Goal: Task Accomplishment & Management: Complete application form

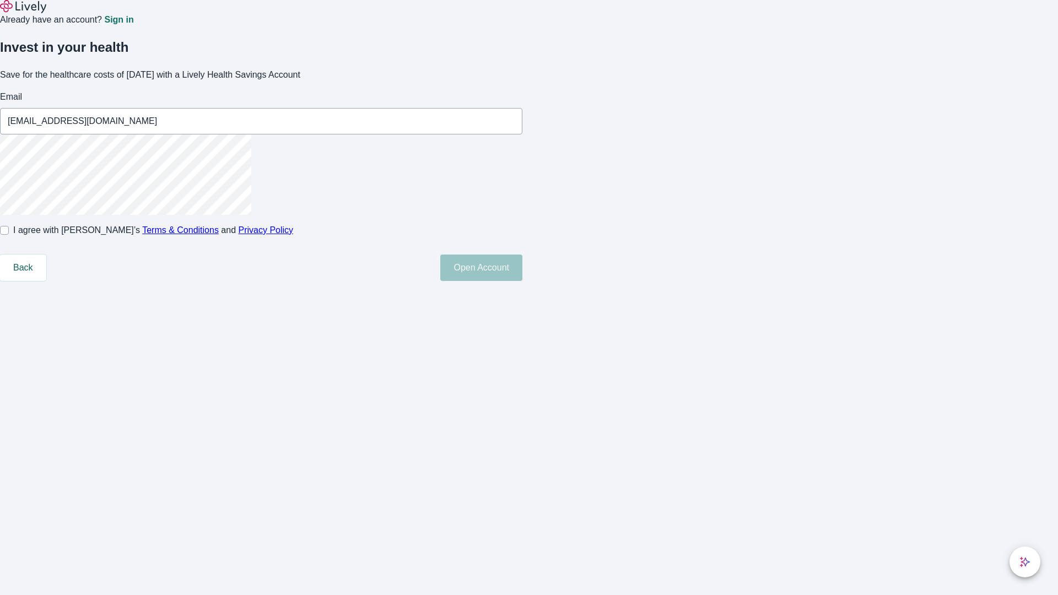
click at [9, 235] on input "I agree with Lively’s Terms & Conditions and Privacy Policy" at bounding box center [4, 230] width 9 height 9
checkbox input "true"
click at [523, 281] on button "Open Account" at bounding box center [481, 268] width 82 height 26
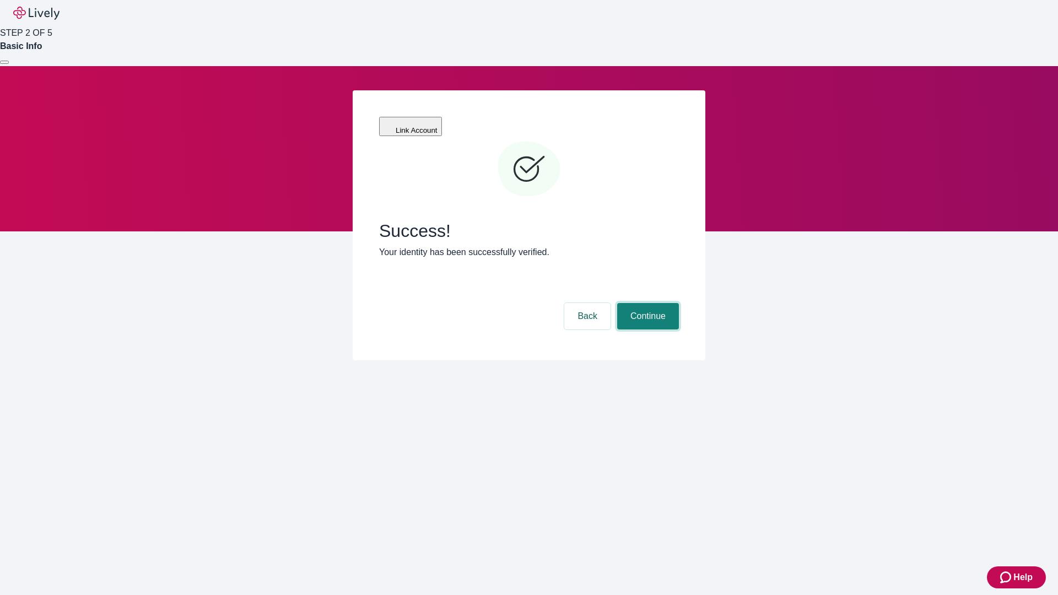
click at [647, 303] on button "Continue" at bounding box center [648, 316] width 62 height 26
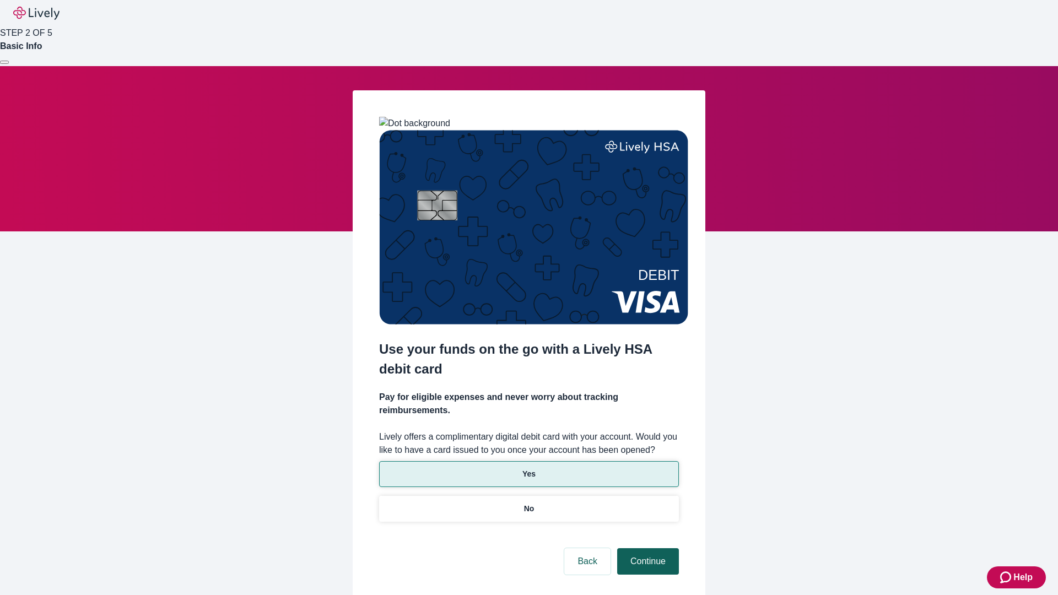
click at [529, 469] on p "Yes" at bounding box center [529, 475] width 13 height 12
click at [647, 548] on button "Continue" at bounding box center [648, 561] width 62 height 26
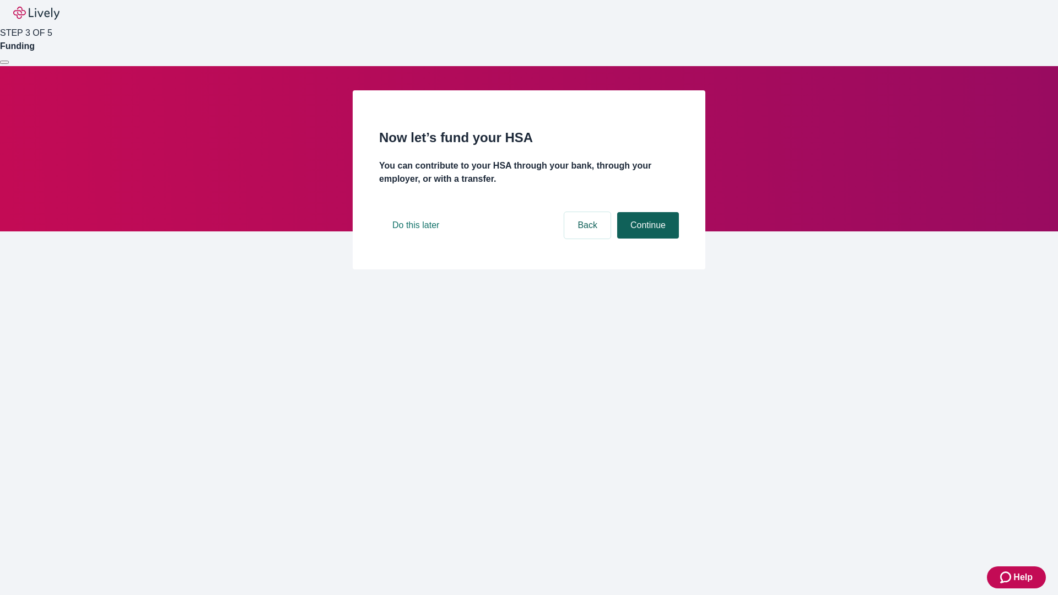
click at [647, 239] on button "Continue" at bounding box center [648, 225] width 62 height 26
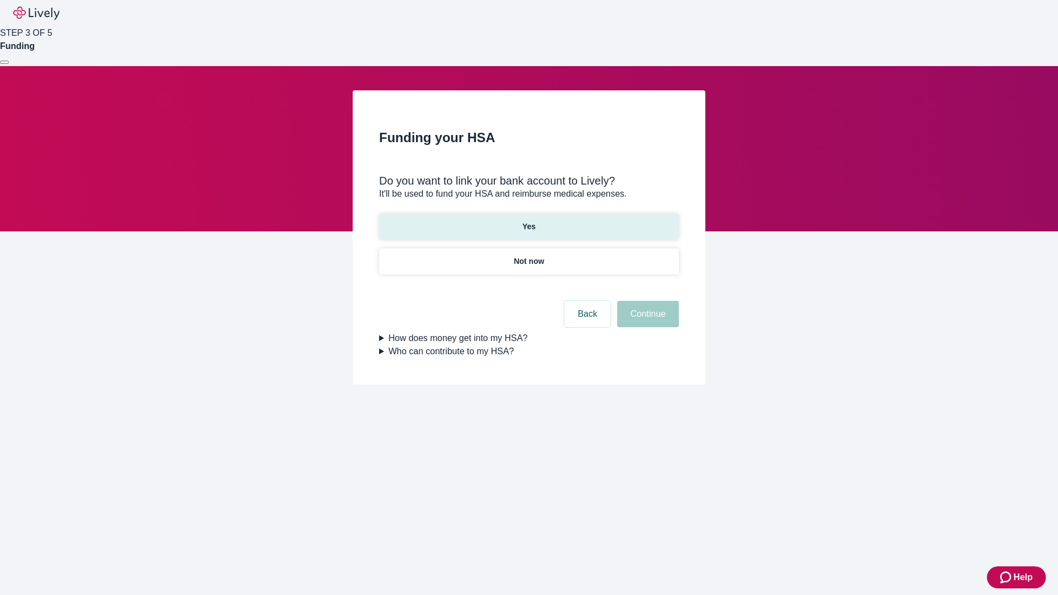
click at [529, 221] on p "Yes" at bounding box center [529, 227] width 13 height 12
click at [647, 301] on button "Continue" at bounding box center [648, 314] width 62 height 26
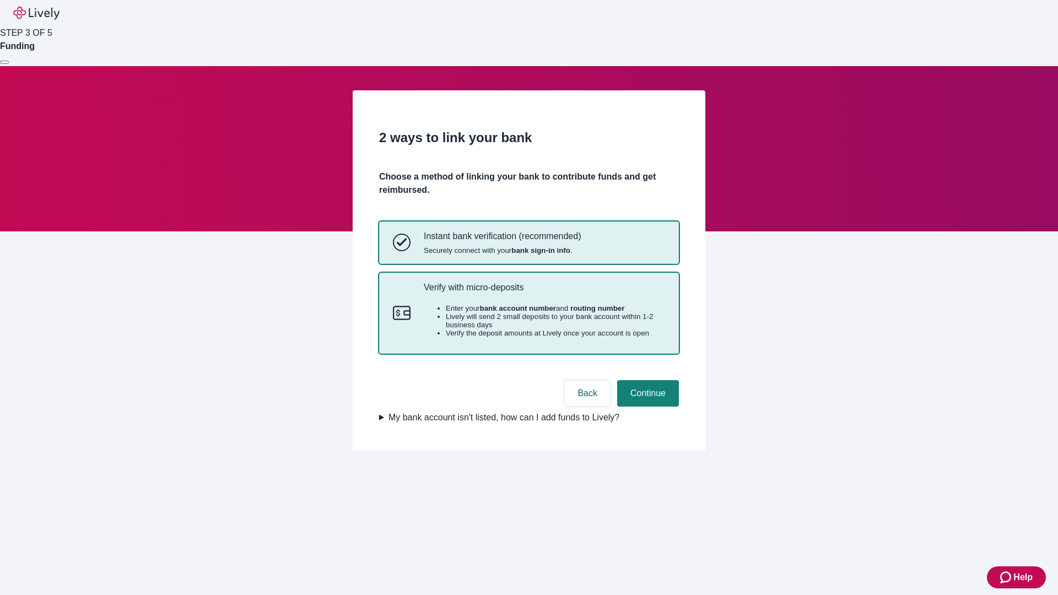
click at [544, 293] on p "Verify with micro-deposits" at bounding box center [544, 287] width 241 height 10
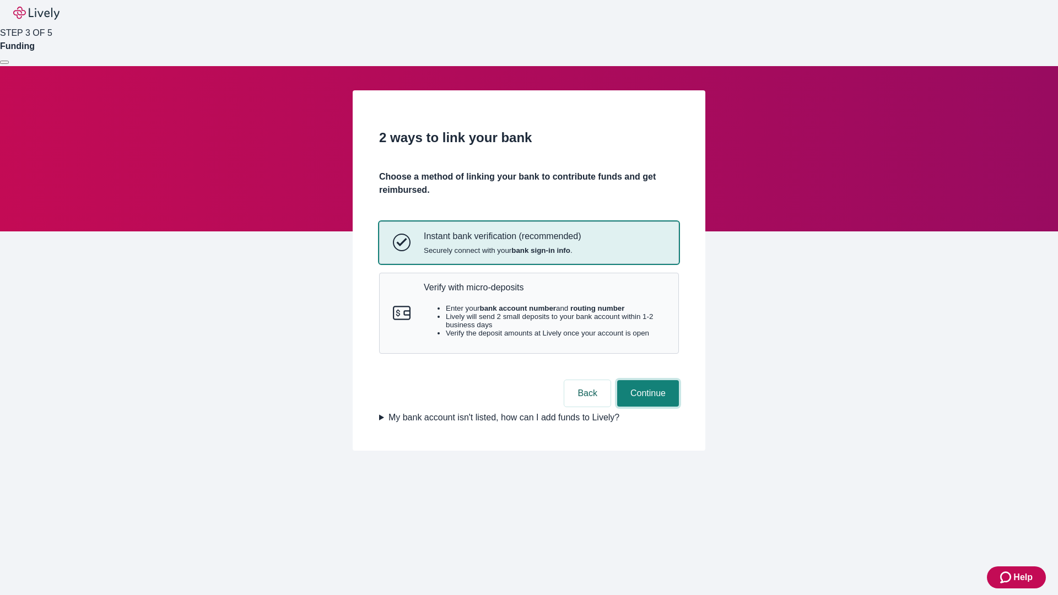
click at [647, 407] on button "Continue" at bounding box center [648, 393] width 62 height 26
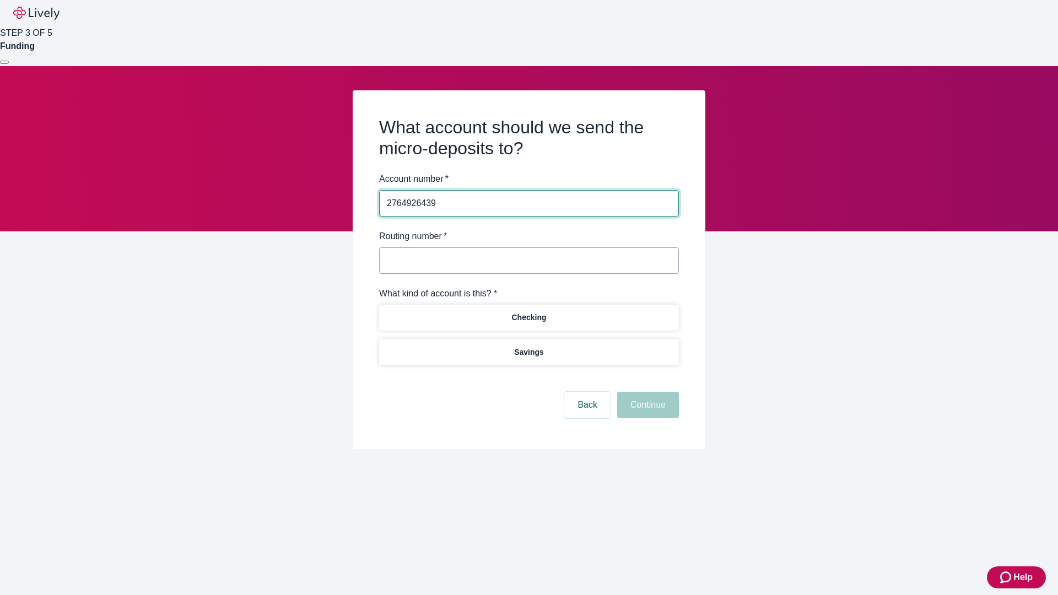
type input "2764926439"
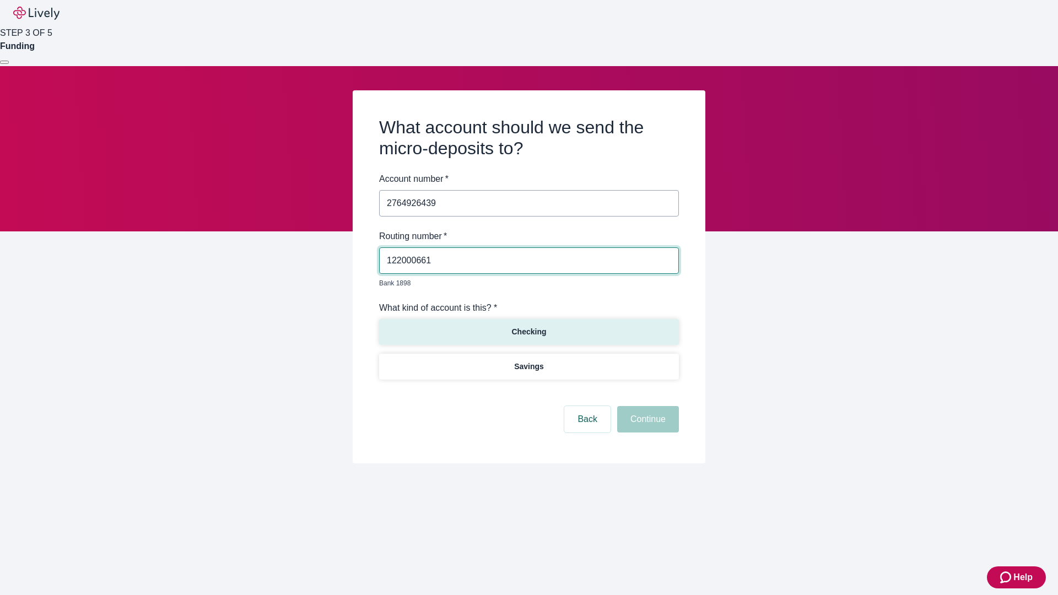
type input "122000661"
click at [529, 326] on p "Checking" at bounding box center [529, 332] width 35 height 12
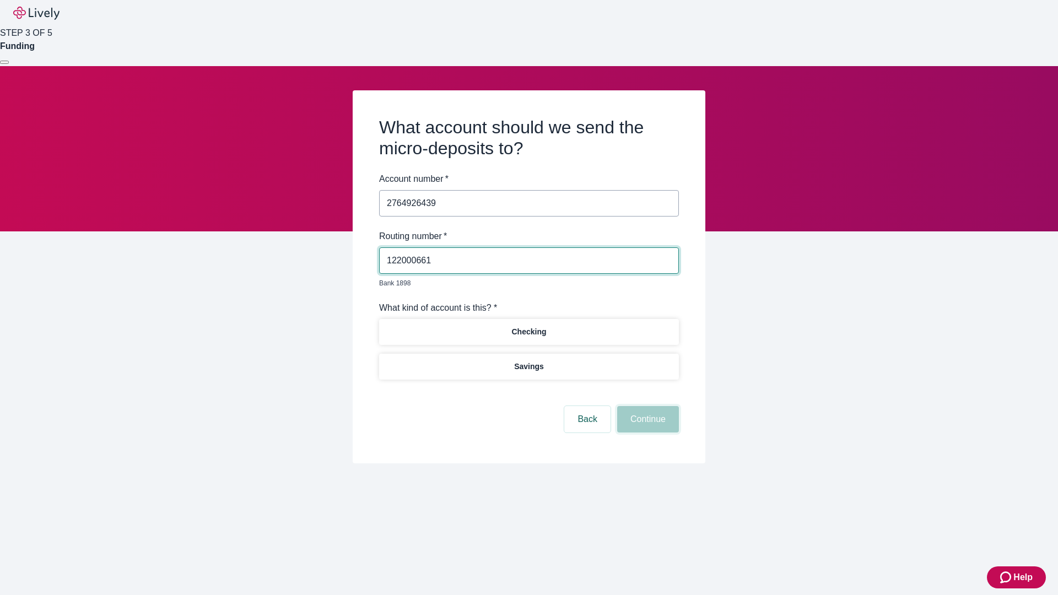
click at [647, 407] on button "Continue" at bounding box center [648, 419] width 62 height 26
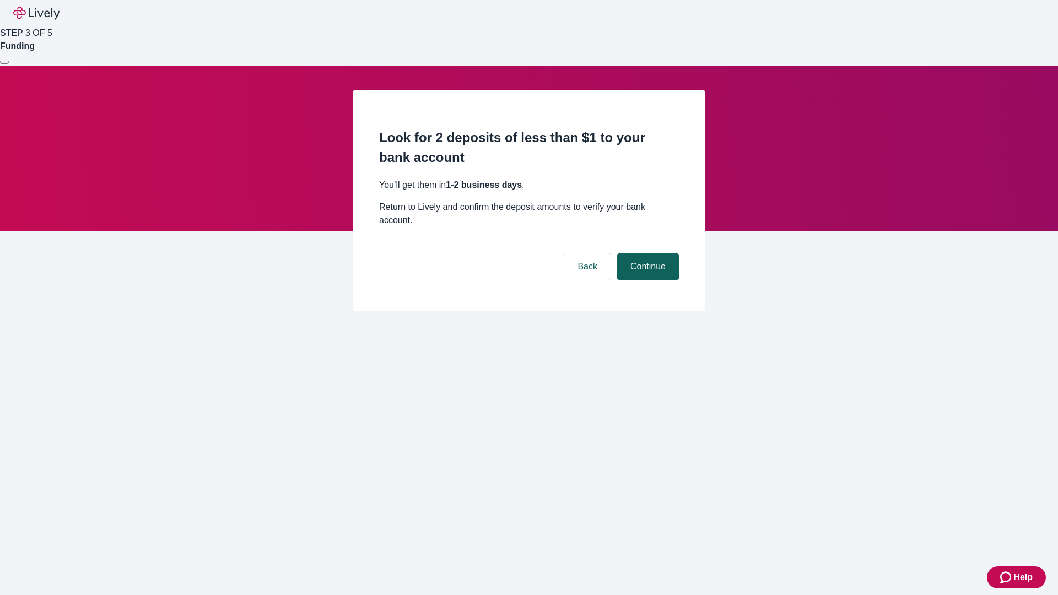
click at [647, 254] on button "Continue" at bounding box center [648, 267] width 62 height 26
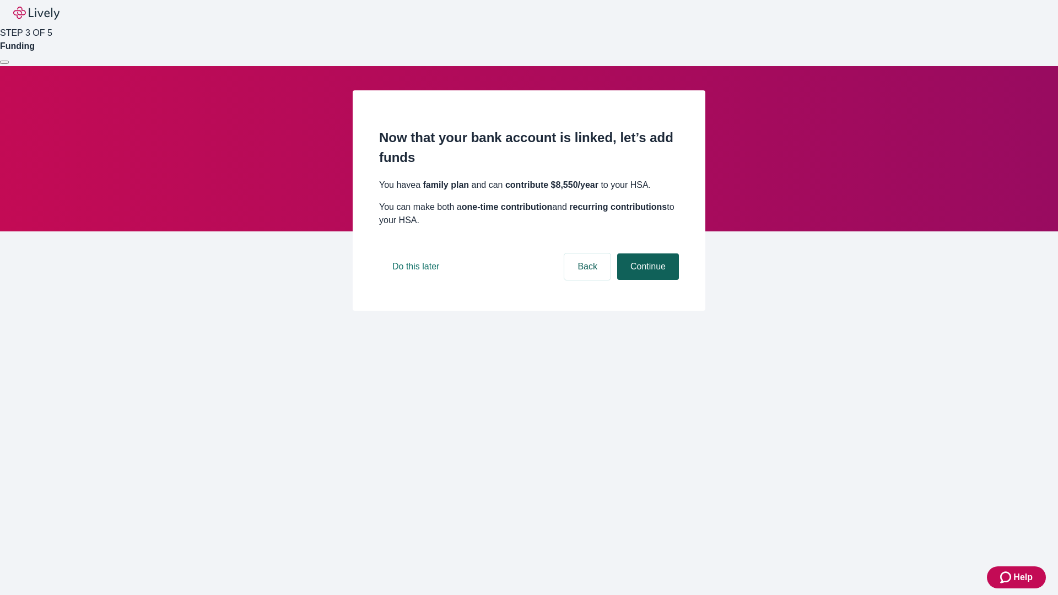
click at [647, 280] on button "Continue" at bounding box center [648, 267] width 62 height 26
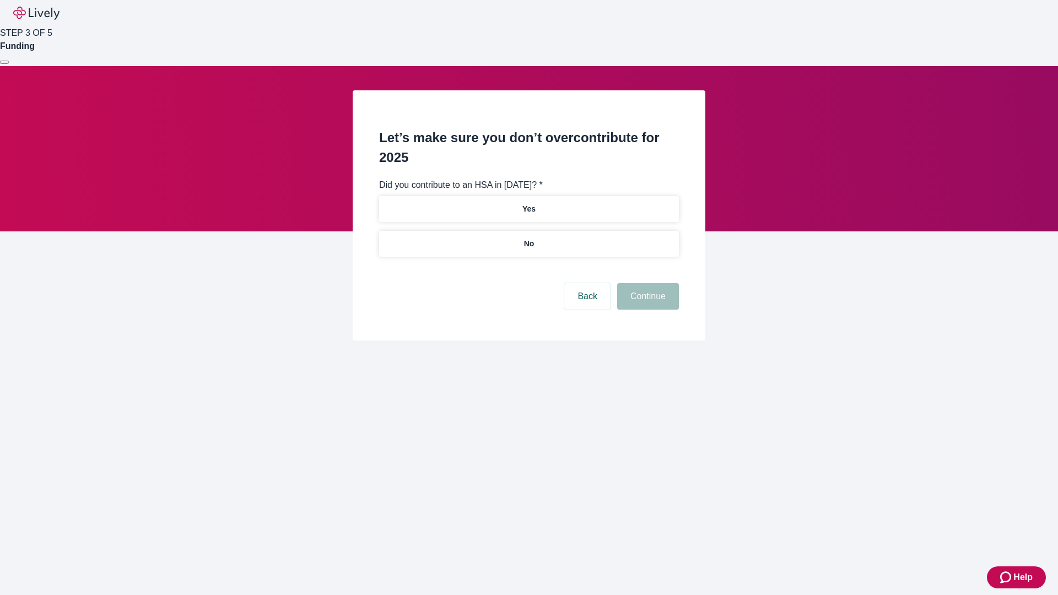
click at [529, 238] on p "No" at bounding box center [529, 244] width 10 height 12
click at [647, 283] on button "Continue" at bounding box center [648, 296] width 62 height 26
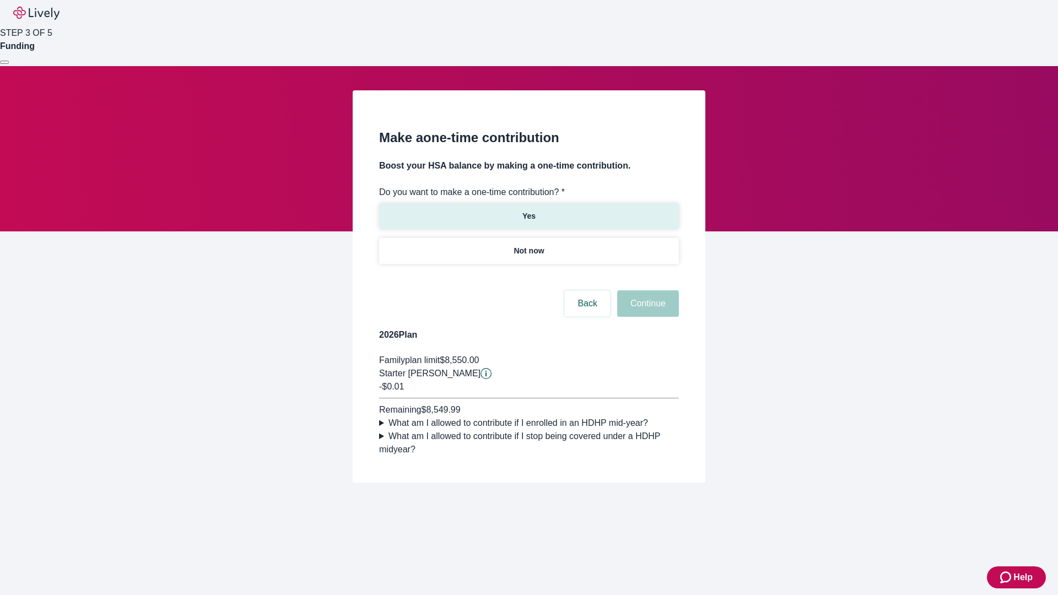
click at [529, 211] on p "Yes" at bounding box center [529, 217] width 13 height 12
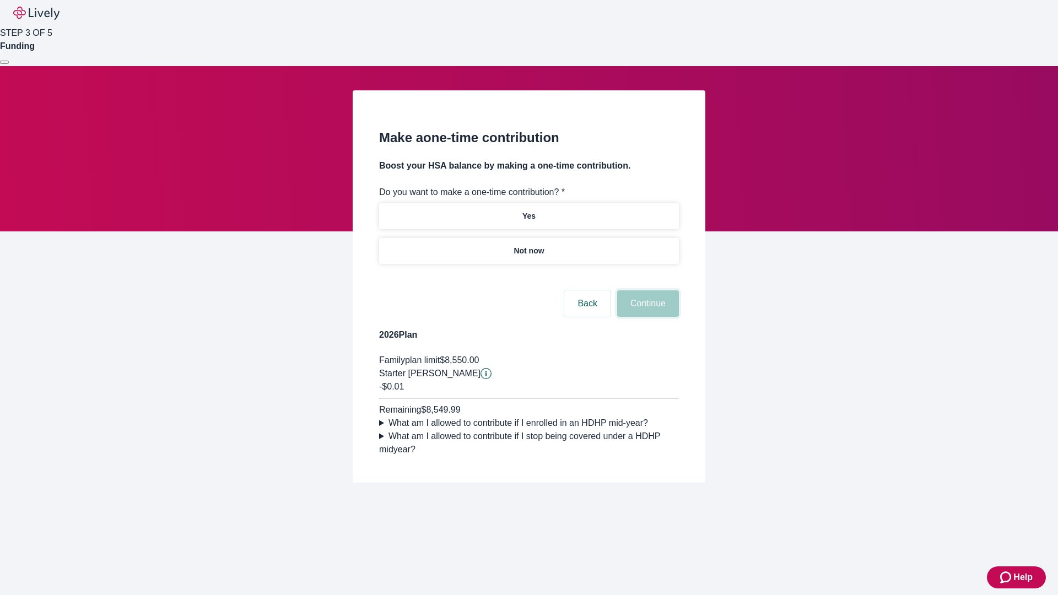
click at [647, 317] on button "Continue" at bounding box center [648, 304] width 62 height 26
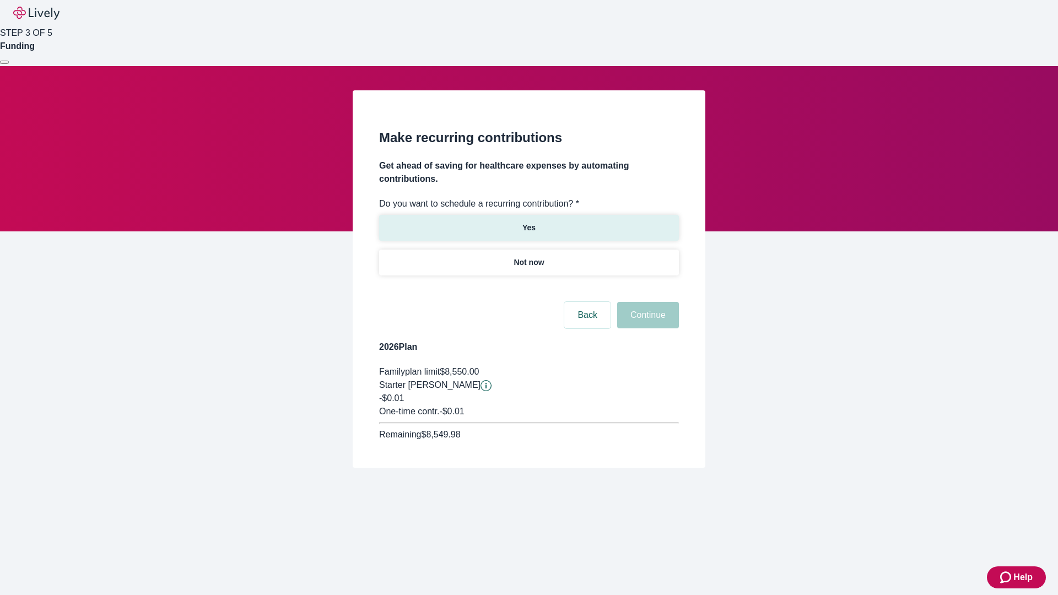
click at [529, 222] on p "Yes" at bounding box center [529, 228] width 13 height 12
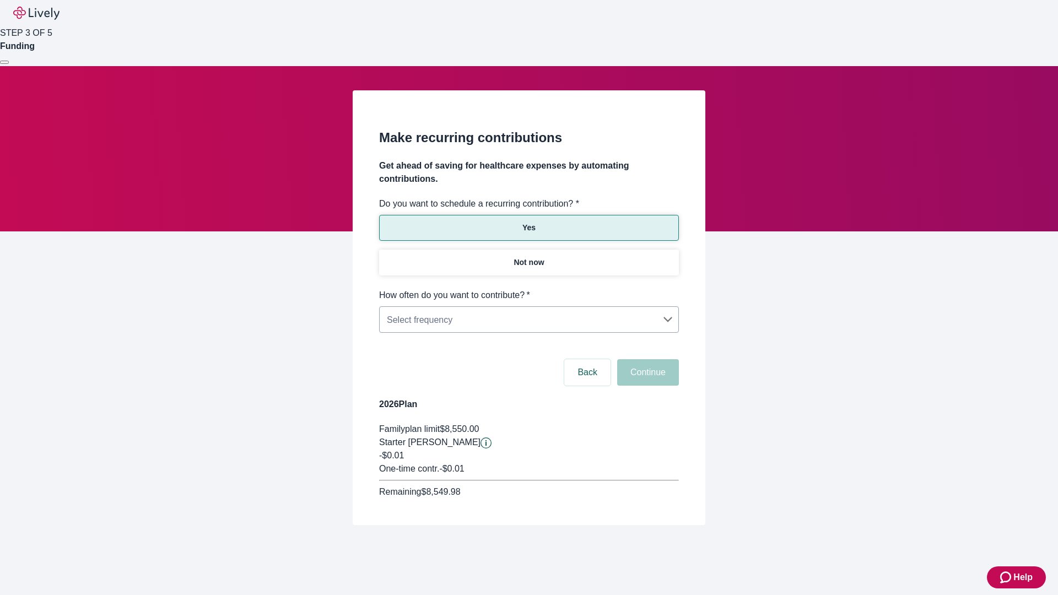
click at [529, 289] on body "Help STEP 3 OF 5 Funding Make recurring contributions Get ahead of saving for h…" at bounding box center [529, 289] width 1058 height 578
type input "Monthly"
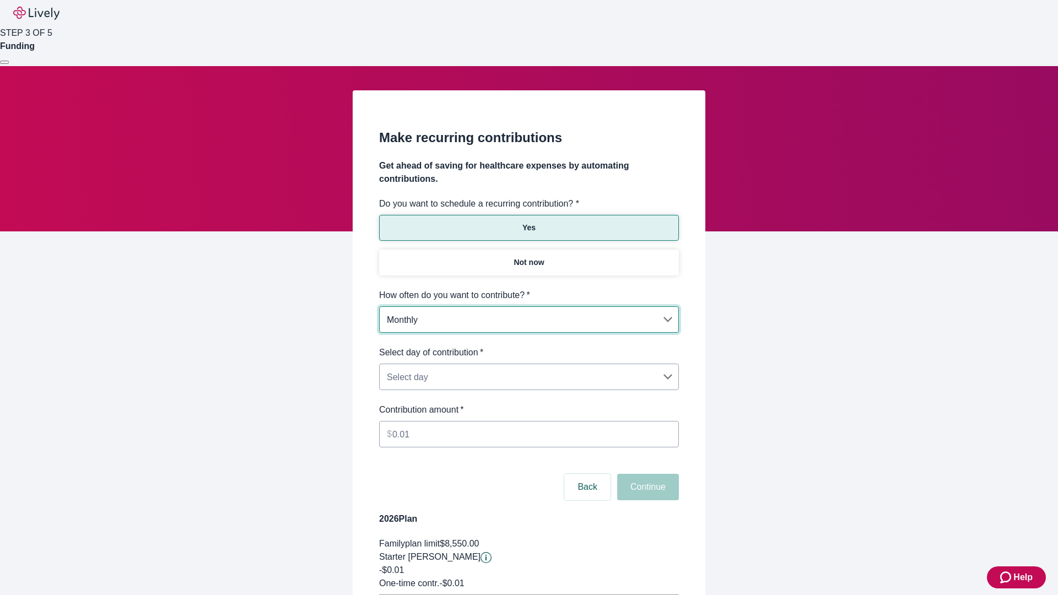
click at [529, 346] on body "Help STEP 3 OF 5 Funding Make recurring contributions Get ahead of saving for h…" at bounding box center [529, 346] width 1058 height 693
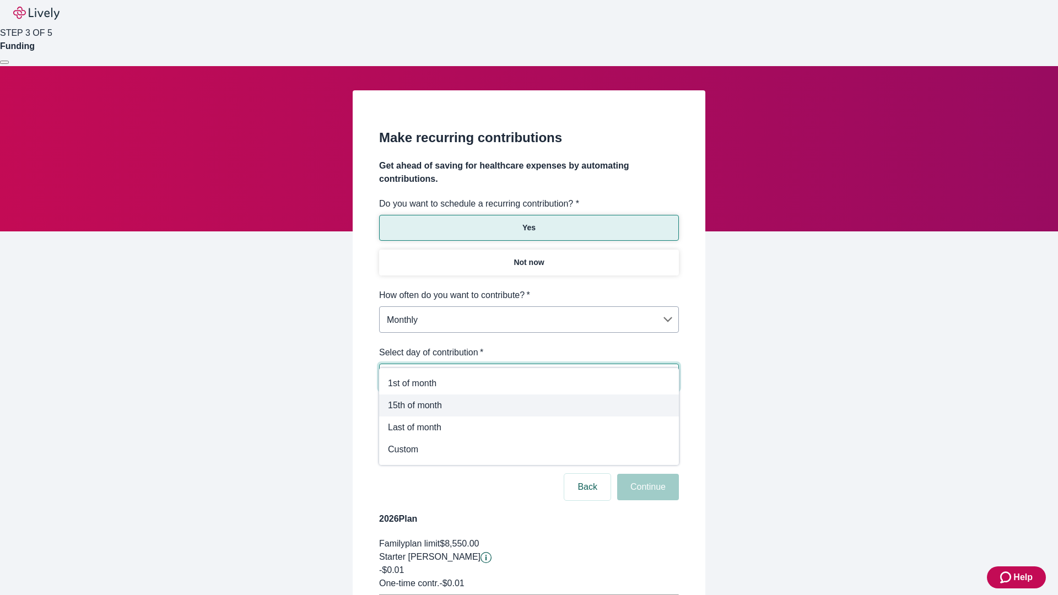
click at [529, 406] on span "15th of month" at bounding box center [529, 405] width 282 height 13
type input "Monthly15th"
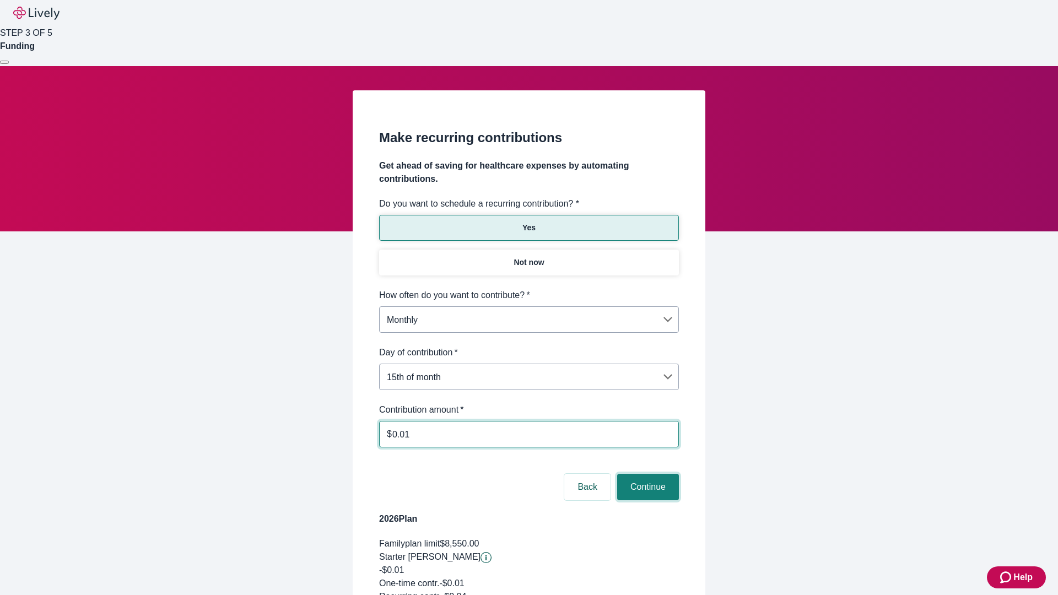
click at [647, 474] on button "Continue" at bounding box center [648, 487] width 62 height 26
